Goal: Find specific page/section: Find specific page/section

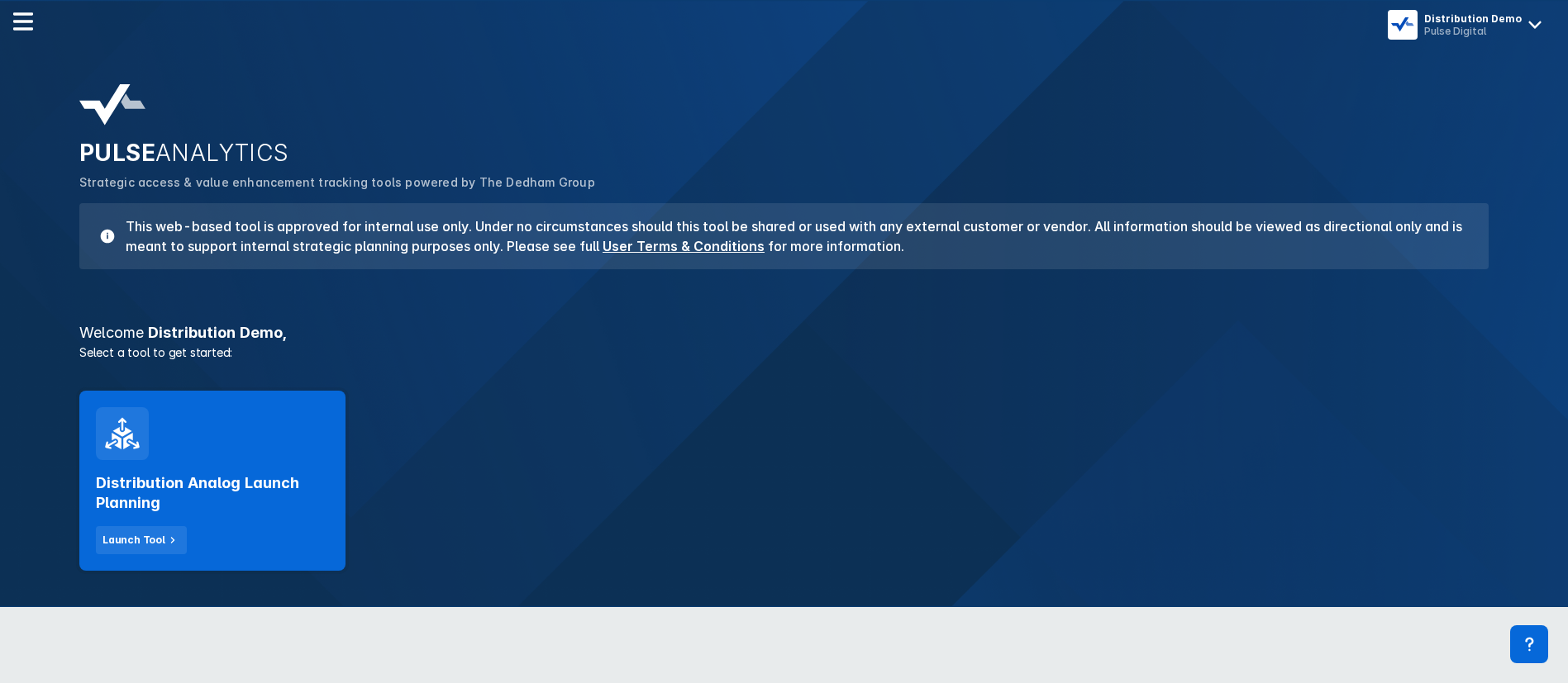
click at [254, 451] on div "Distribution Analog Launch Planning Launch Tool" at bounding box center [213, 481] width 267 height 180
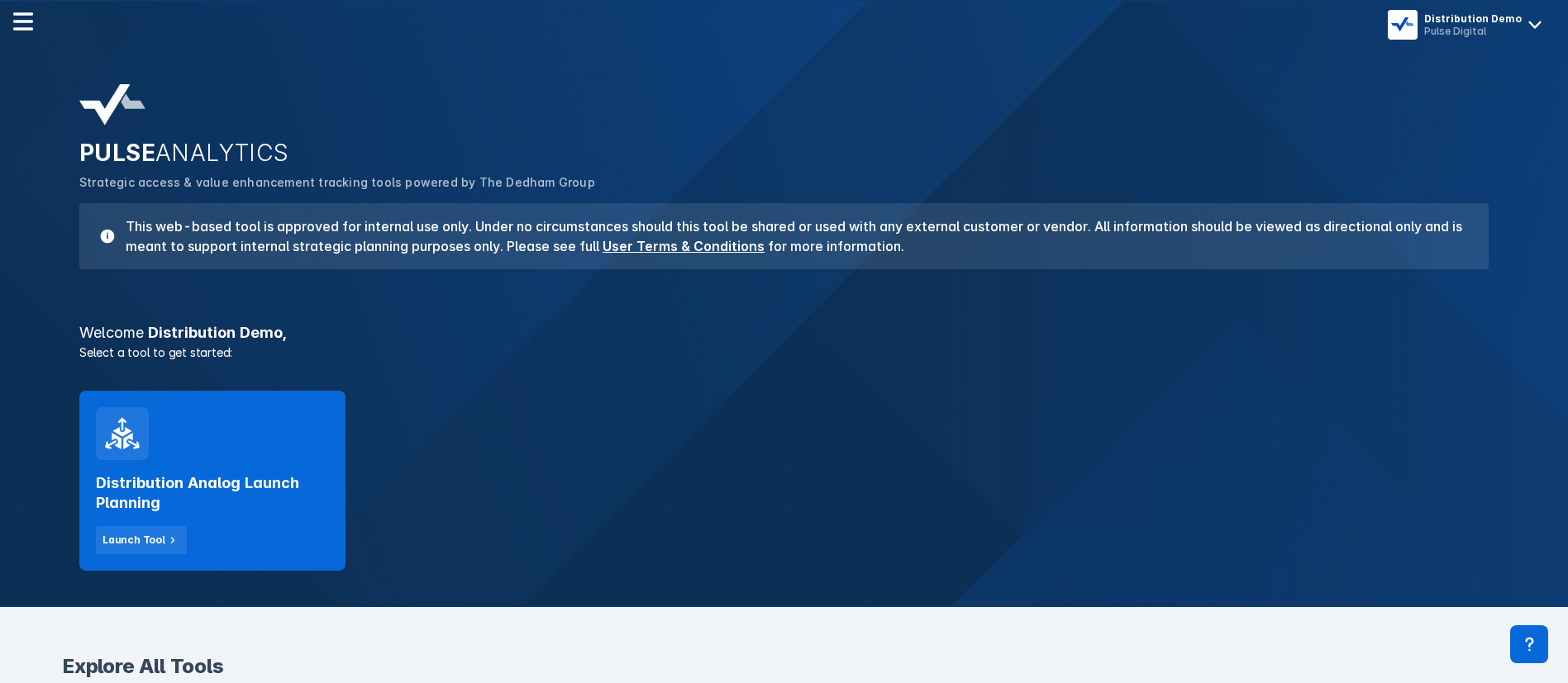
click at [1455, 17] on div "Distribution Demo" at bounding box center [1473, 18] width 97 height 12
click at [1404, 62] on button "Logout" at bounding box center [1469, 69] width 167 height 33
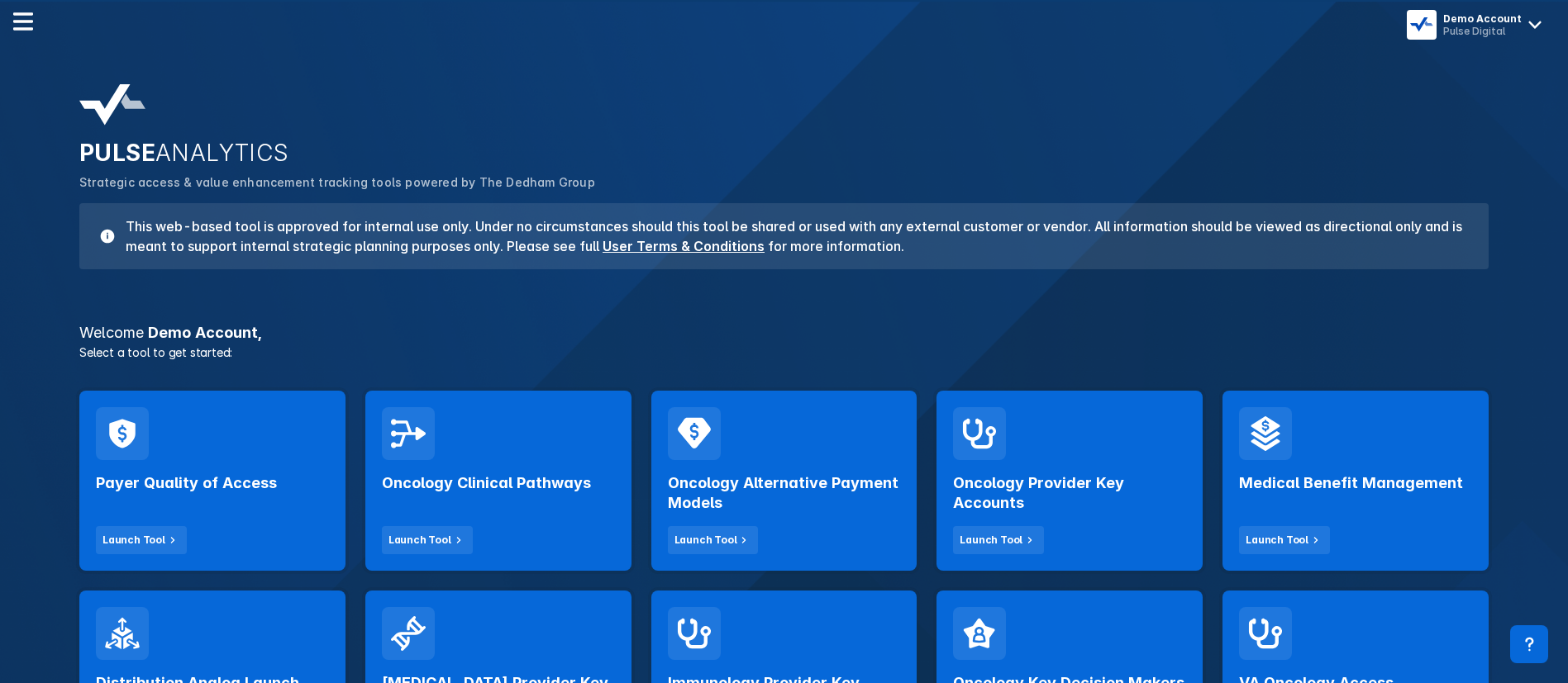
click at [290, 442] on div "Payer Quality of Access Launch Tool" at bounding box center [213, 481] width 267 height 180
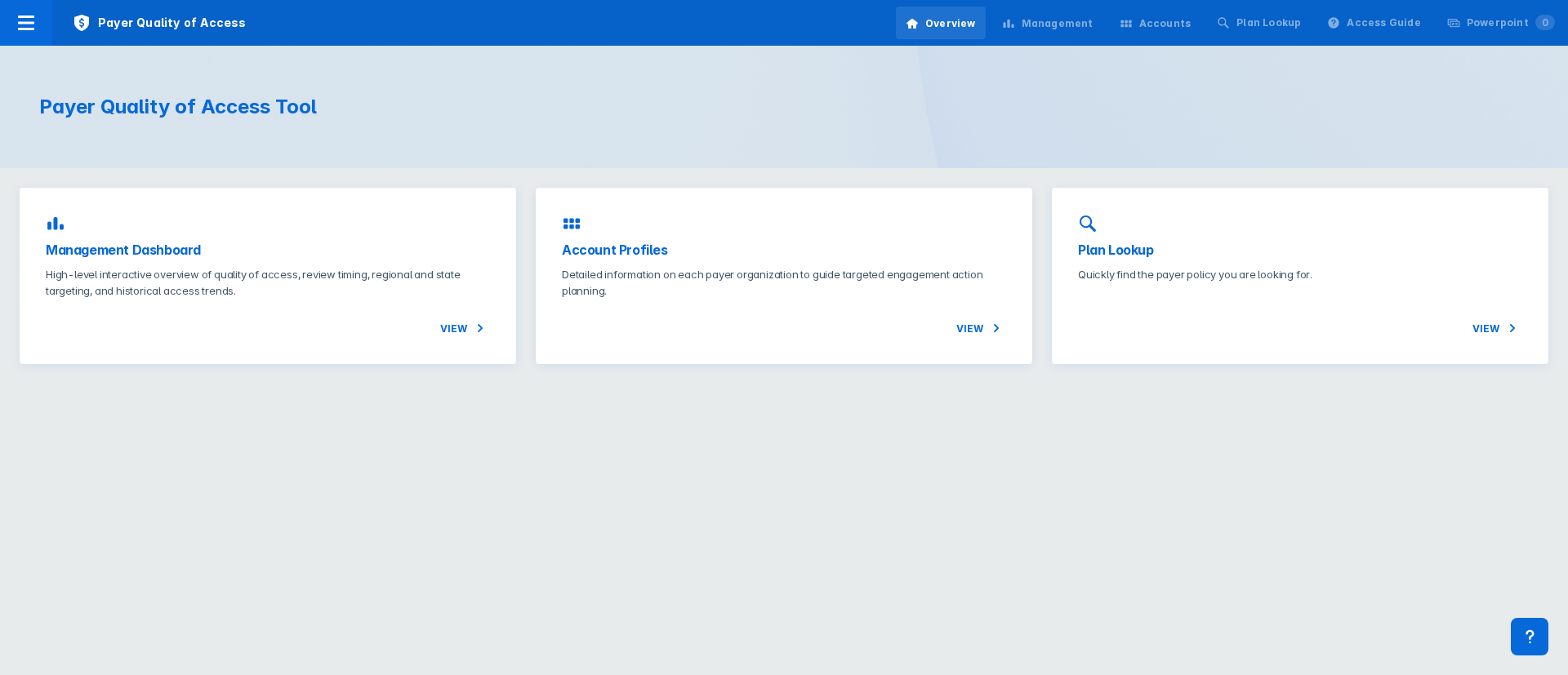
click at [1066, 28] on div "Management" at bounding box center [1057, 23] width 72 height 15
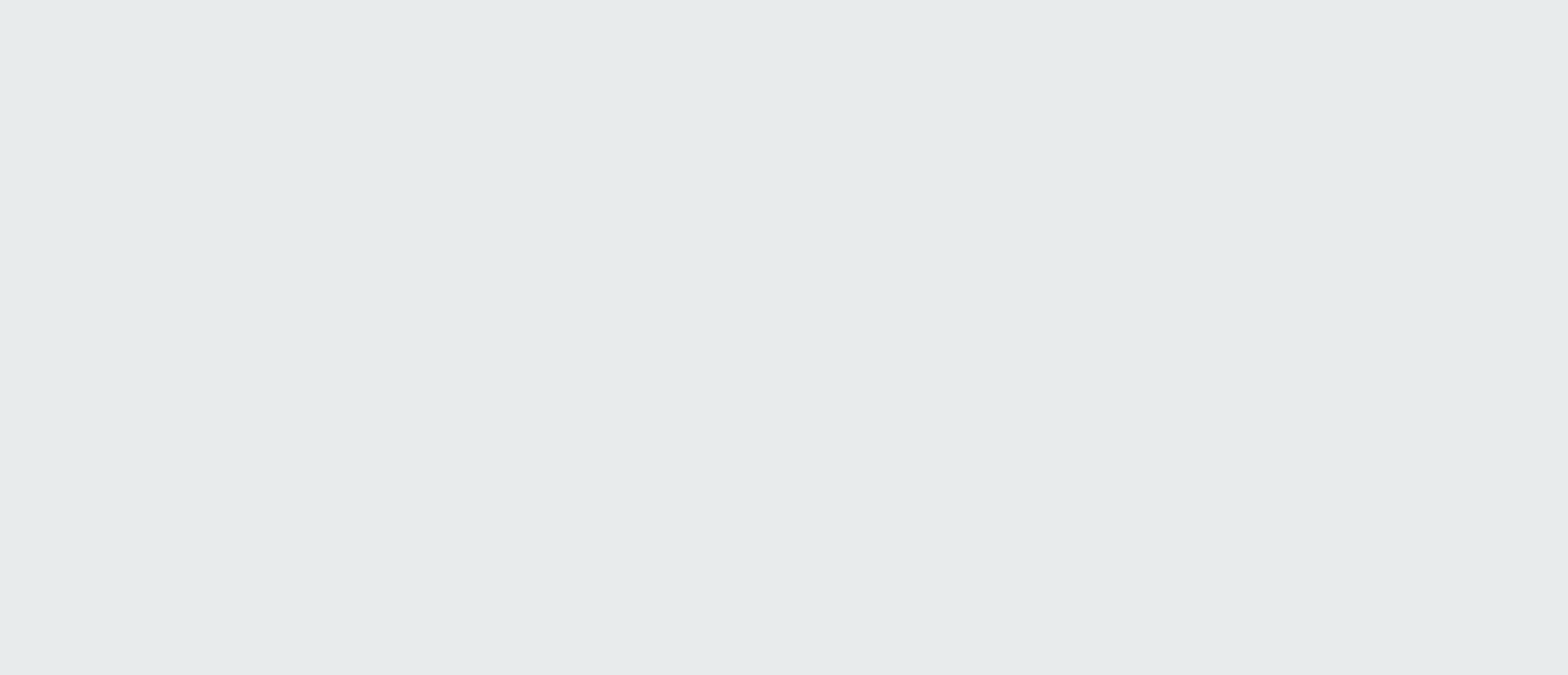
click at [1023, 0] on html "Printing this webpage has been disabled. This tool is intended for internal pla…" at bounding box center [784, 0] width 1568 height 0
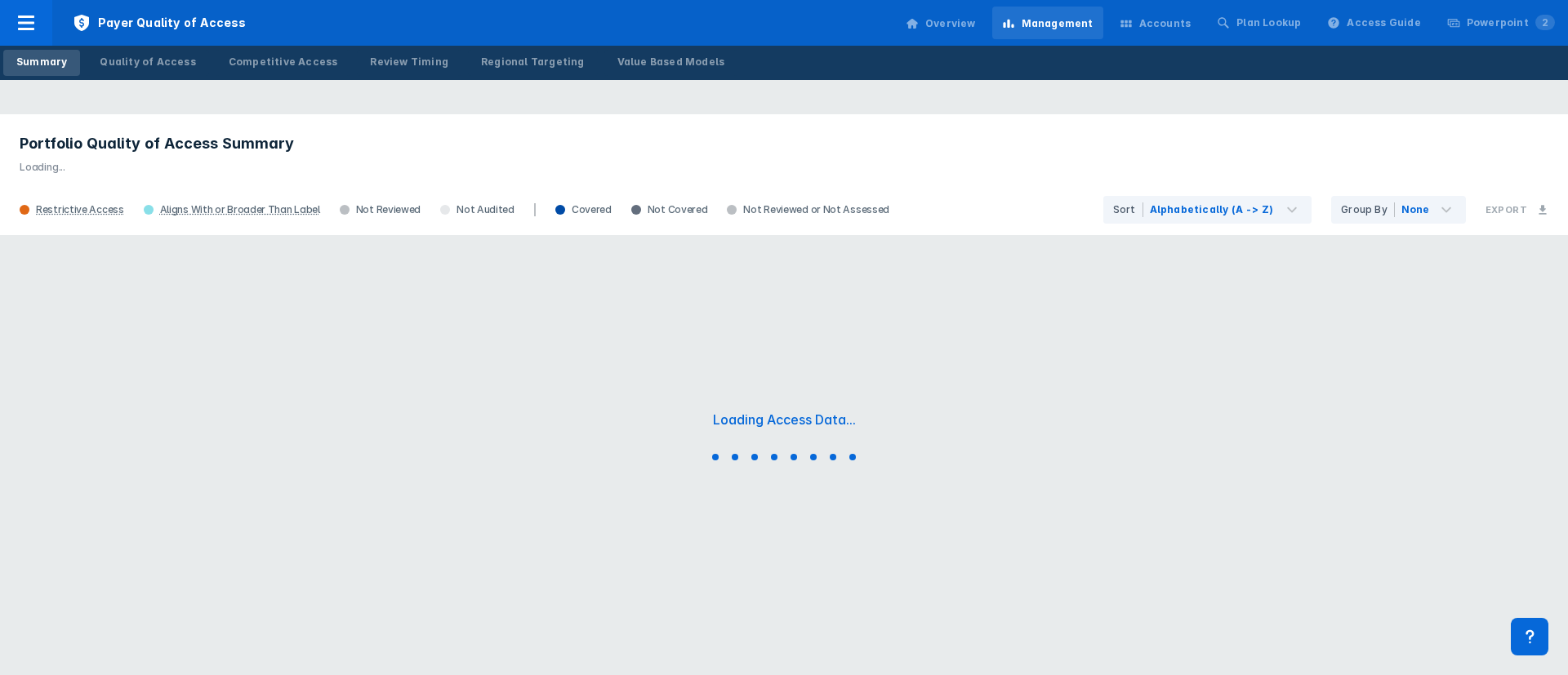
click at [297, 57] on div "Competitive Access" at bounding box center [283, 63] width 109 height 15
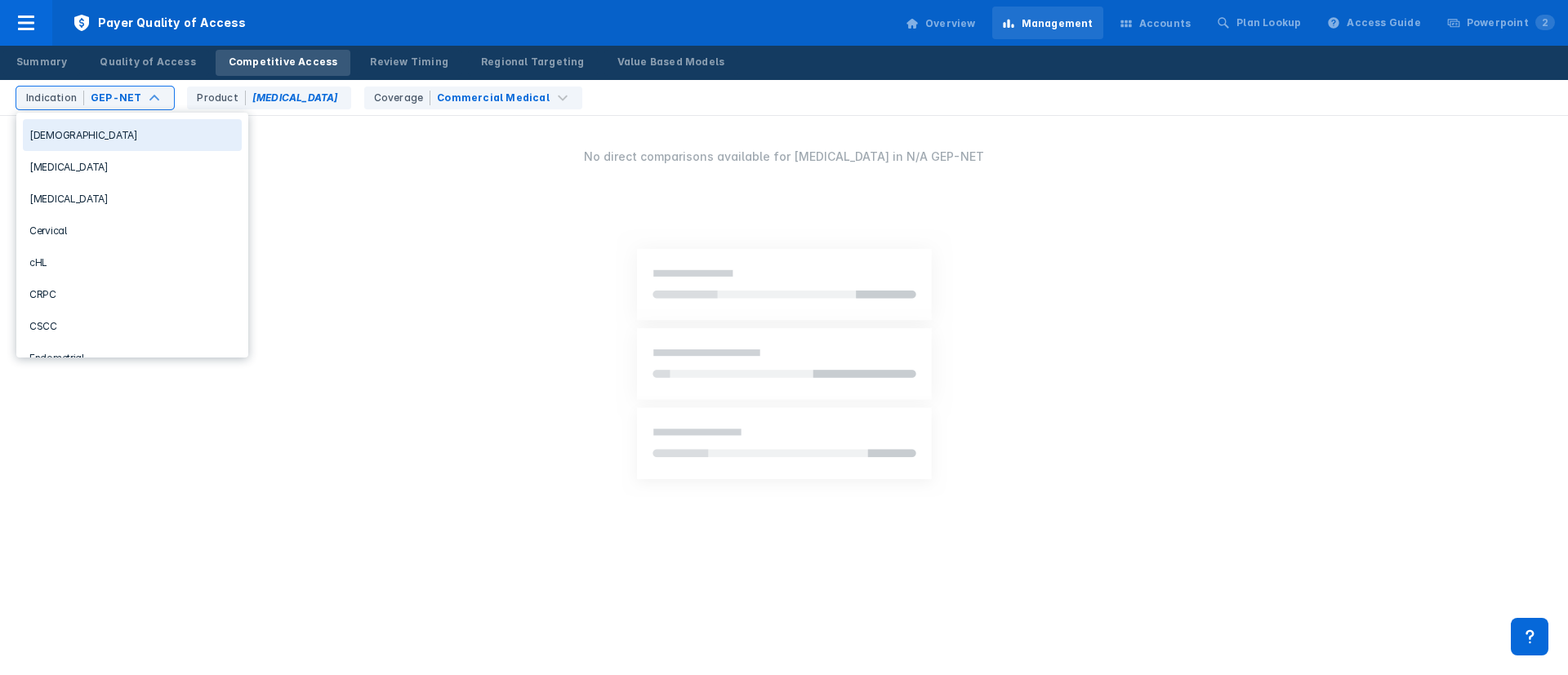
click at [107, 96] on div "GEP-NET" at bounding box center [116, 98] width 50 height 15
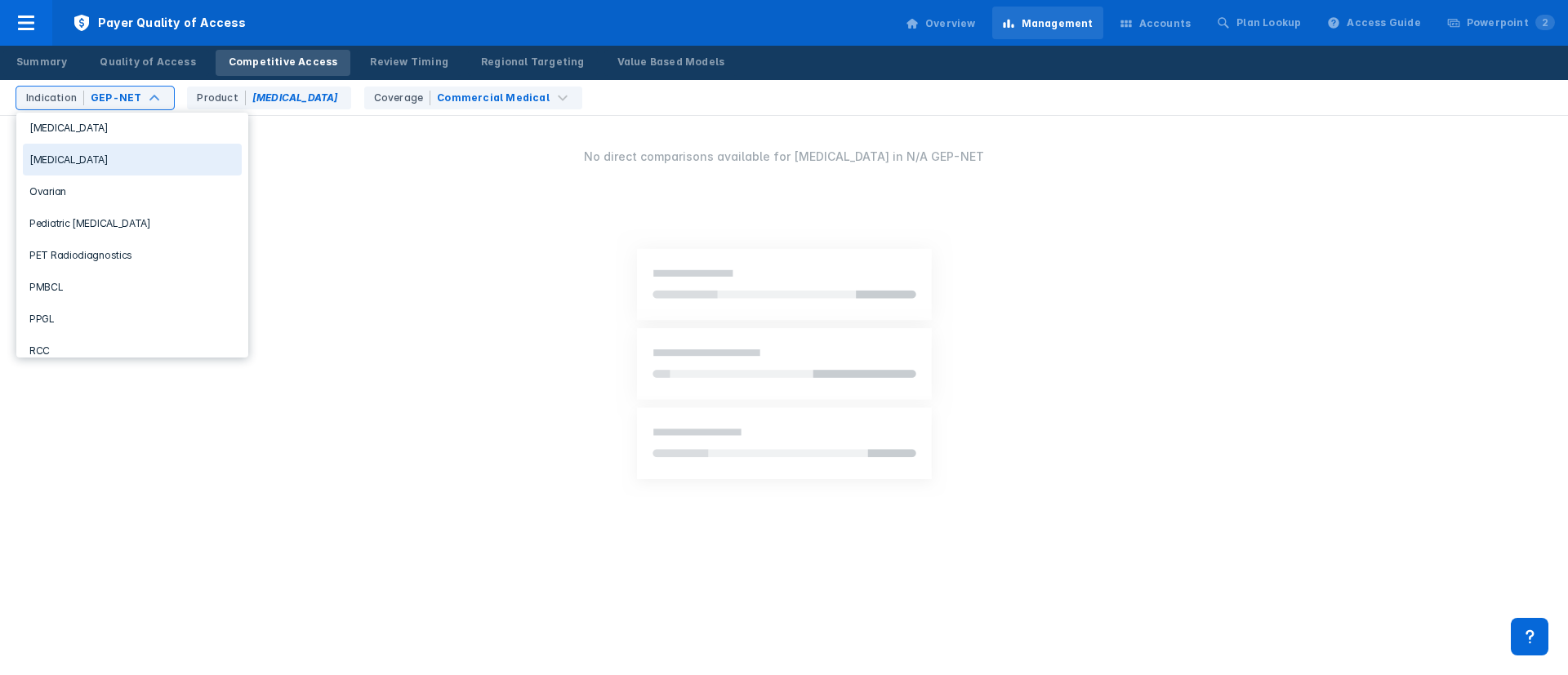
click at [55, 151] on div "NSCLC" at bounding box center [132, 160] width 219 height 32
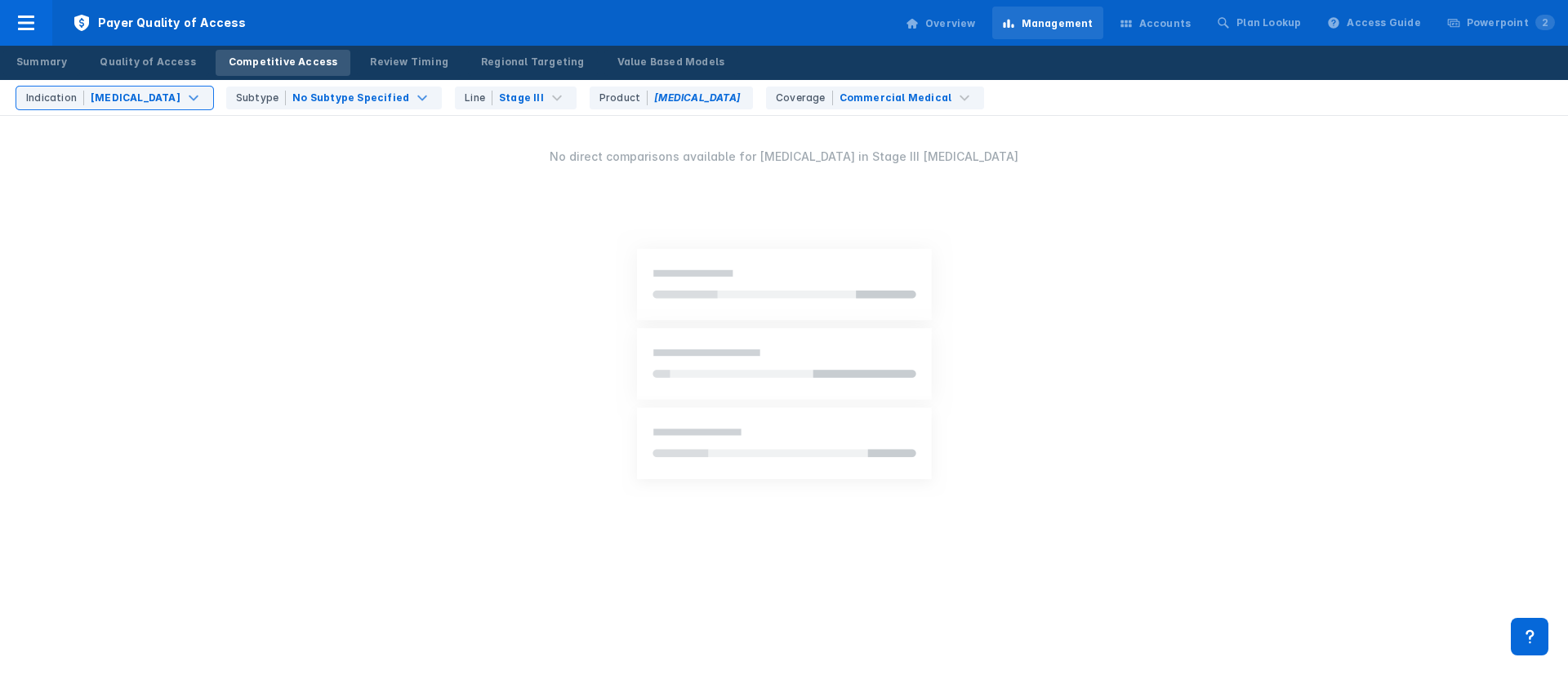
click at [110, 88] on div "Indication NSCLC" at bounding box center [114, 98] width 197 height 22
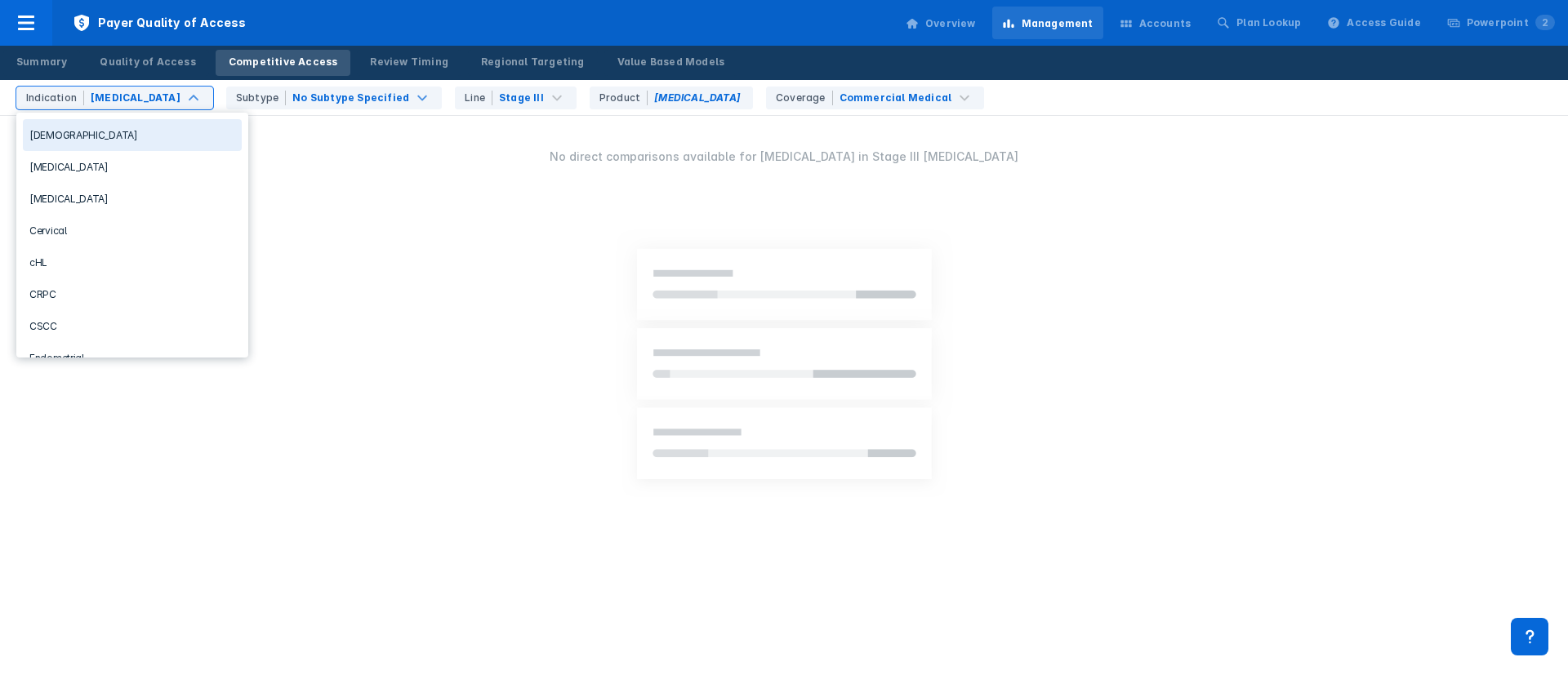
click at [321, 103] on div "No Subtype Specified" at bounding box center [350, 98] width 117 height 15
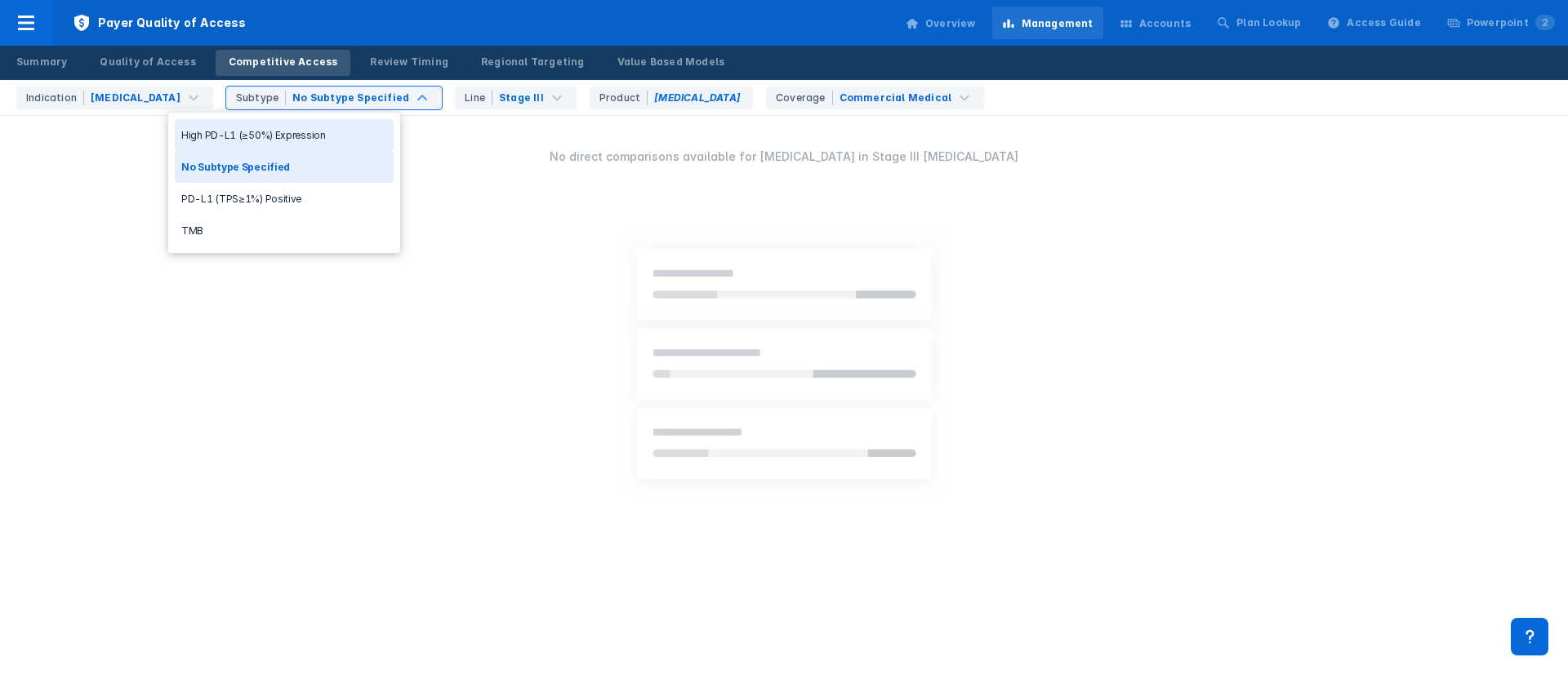
click at [304, 135] on div "High PD-L1 (≥50%) Expression" at bounding box center [284, 135] width 219 height 32
